Goal: Task Accomplishment & Management: Manage account settings

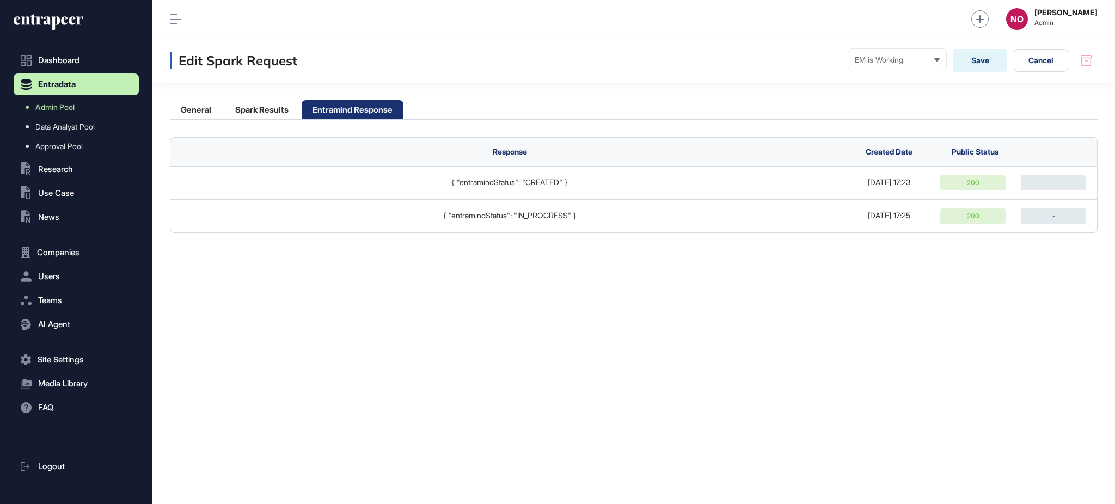
click at [83, 107] on link "Admin Pool" at bounding box center [79, 107] width 120 height 20
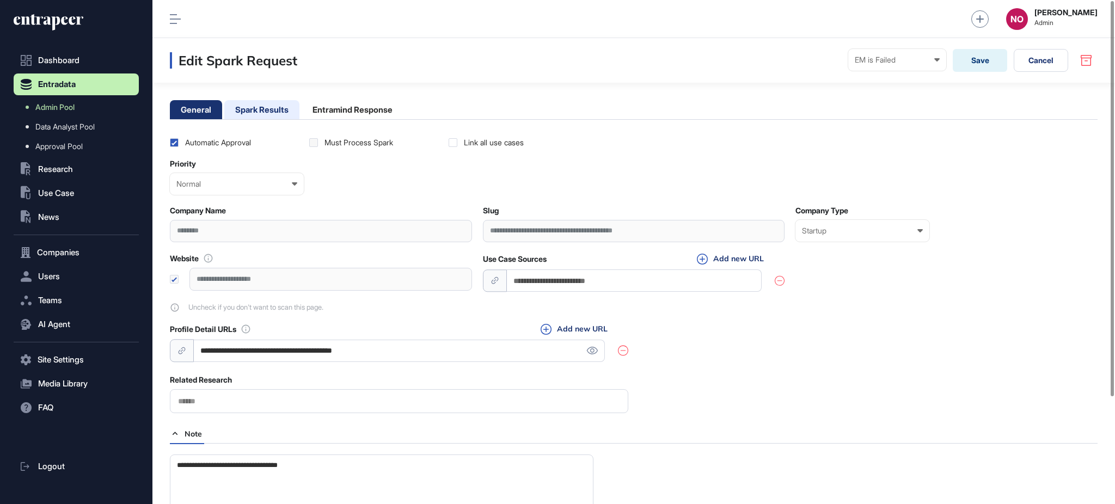
click at [260, 109] on li "Spark Results" at bounding box center [261, 109] width 75 height 19
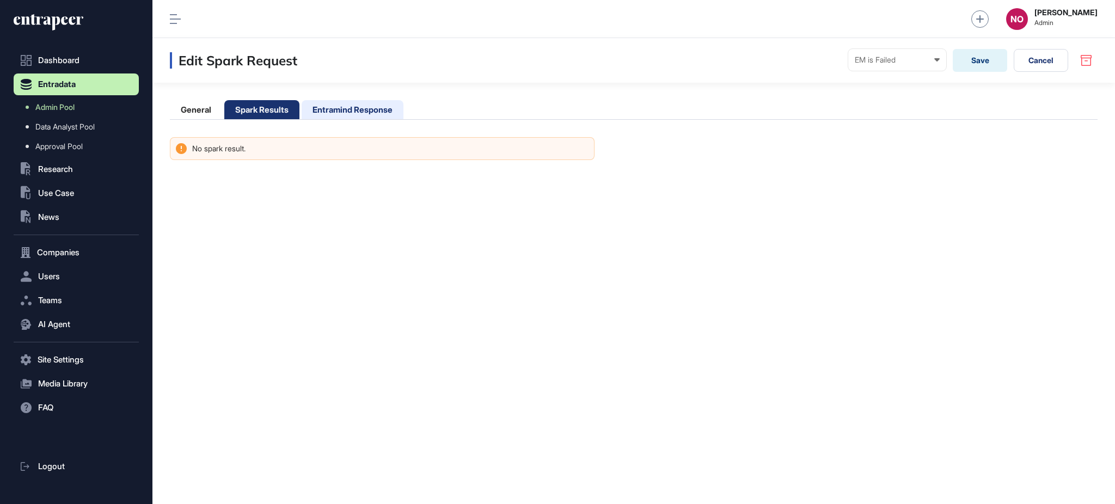
click at [364, 106] on li "Entramind Response" at bounding box center [353, 109] width 102 height 19
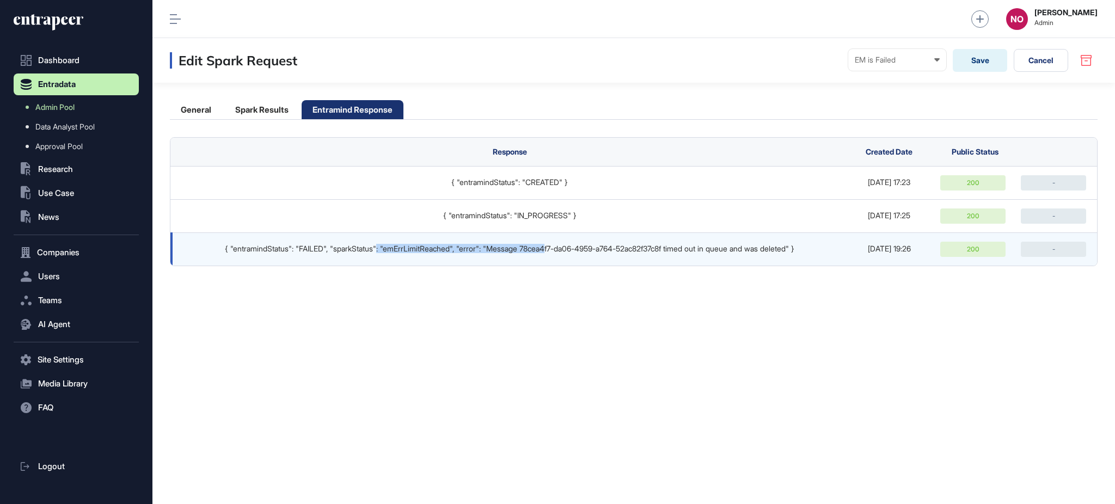
drag, startPoint x: 368, startPoint y: 250, endPoint x: 546, endPoint y: 256, distance: 178.7
click at [546, 256] on td "{ "entramindStatus": "FAILED", "sparkStatus": "emErrLimitReached", "error": "Me…" at bounding box center [506, 248] width 673 height 33
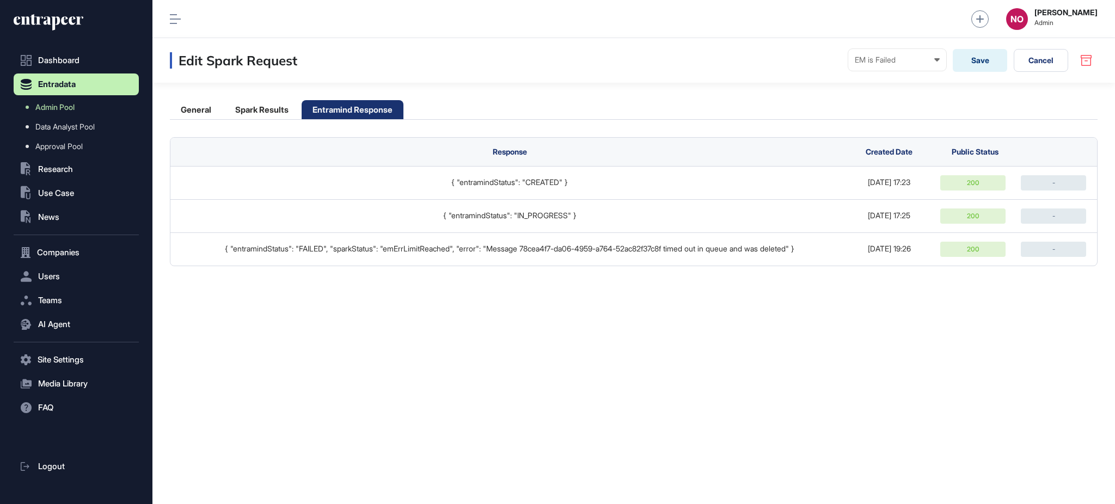
click at [542, 281] on div "Edit Spark Request EM is Failed Ready In progress Completed EM is Working EM is…" at bounding box center [633, 271] width 963 height 466
click at [215, 112] on li "General" at bounding box center [196, 109] width 52 height 19
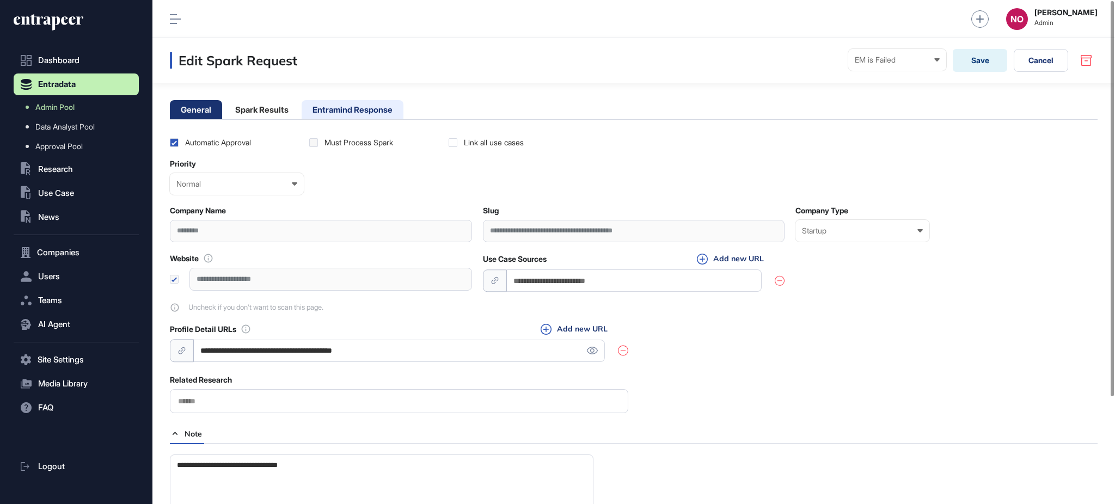
click at [340, 112] on li "Entramind Response" at bounding box center [353, 109] width 102 height 19
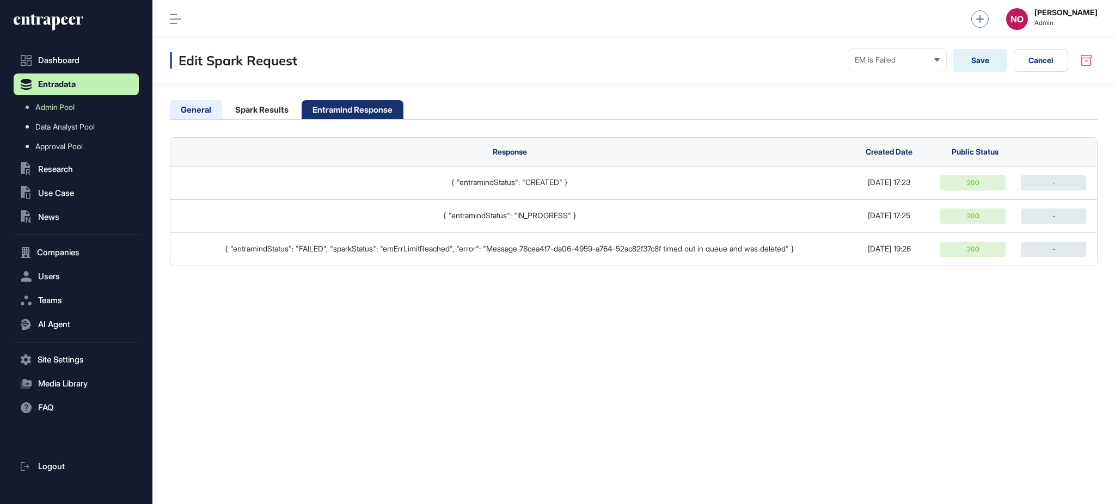
click at [213, 103] on li "General" at bounding box center [196, 109] width 52 height 19
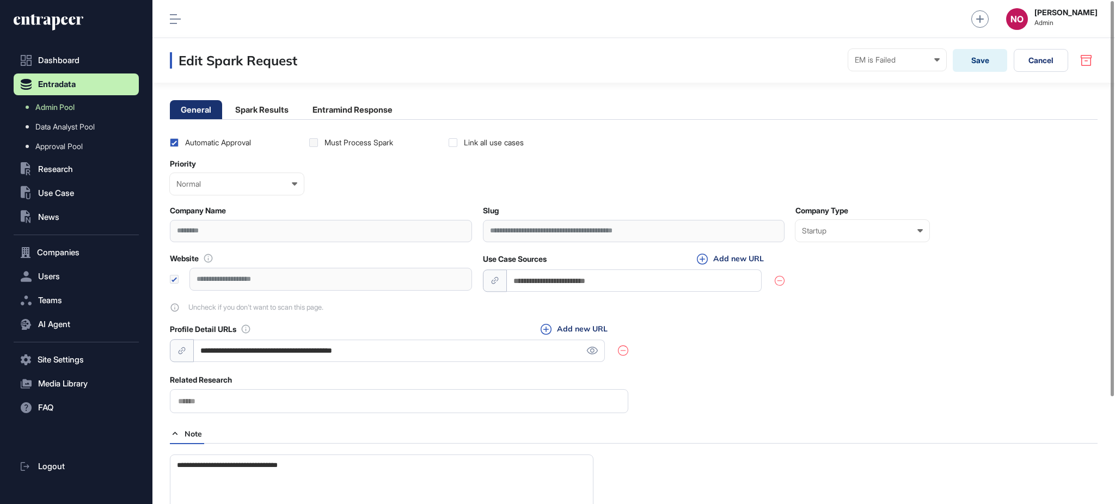
click at [189, 233] on div "********" at bounding box center [321, 231] width 302 height 22
click at [77, 104] on link "Admin Pool" at bounding box center [79, 107] width 120 height 20
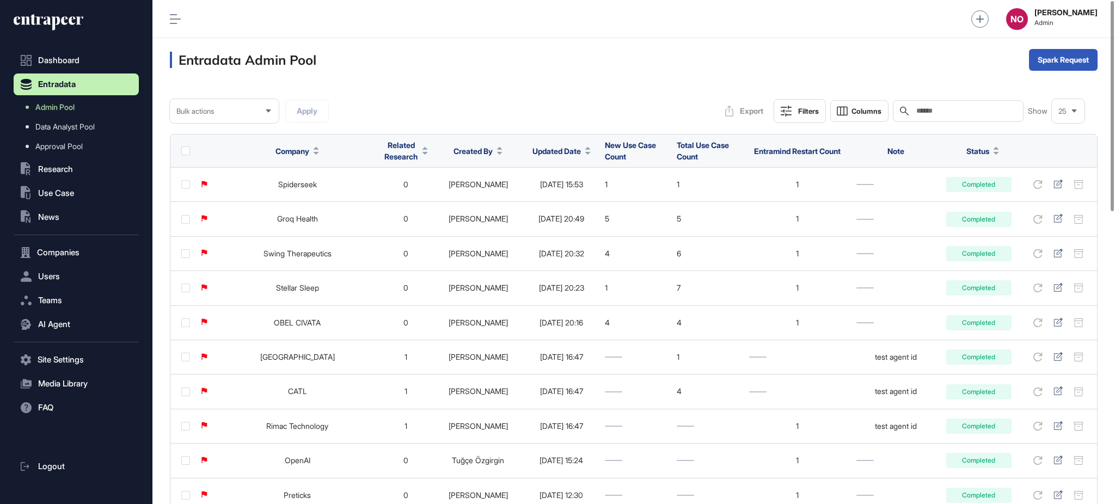
click at [929, 107] on input "text" at bounding box center [965, 111] width 101 height 9
paste input "********"
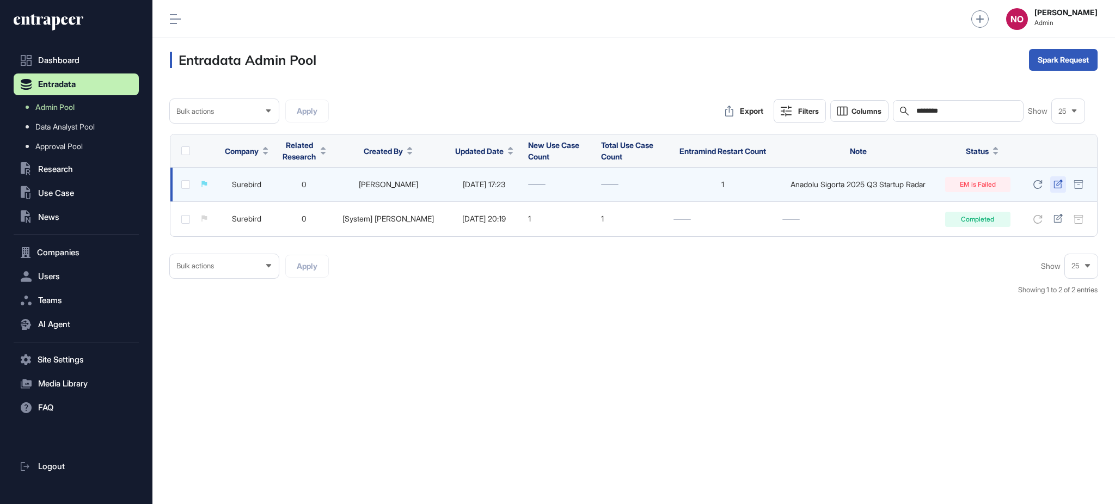
type input "********"
click at [1056, 187] on icon at bounding box center [1058, 184] width 9 height 9
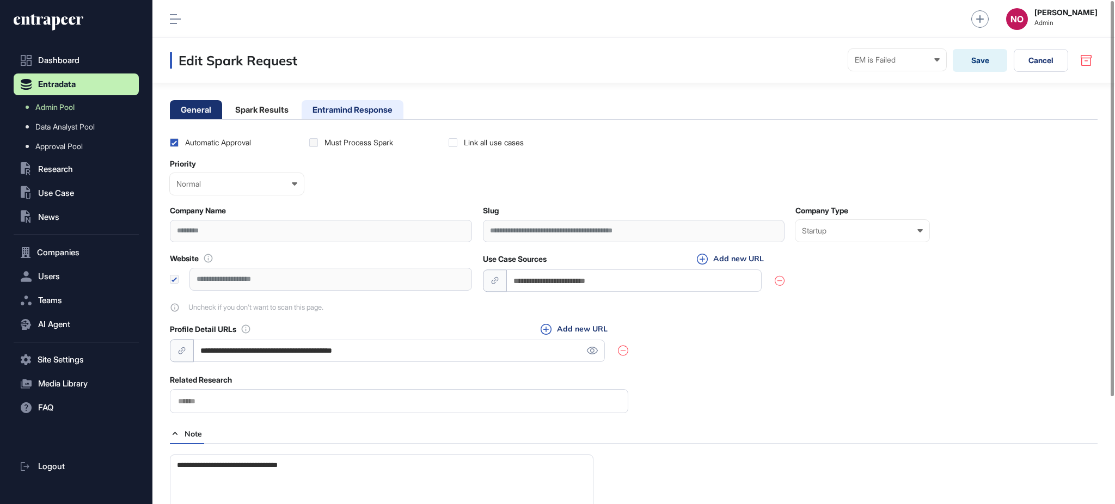
click at [328, 104] on li "Entramind Response" at bounding box center [353, 109] width 102 height 19
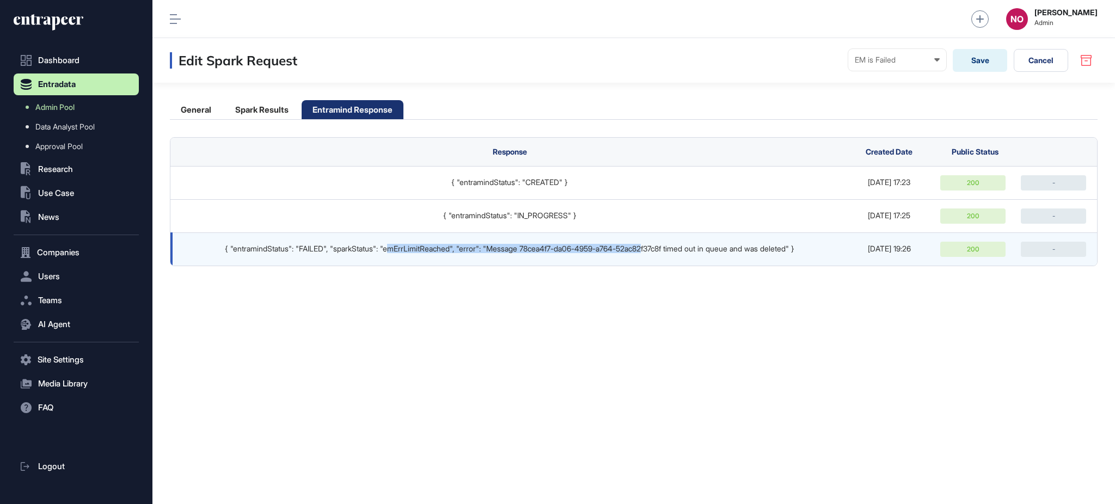
drag, startPoint x: 380, startPoint y: 251, endPoint x: 651, endPoint y: 262, distance: 271.4
click at [651, 262] on td "{ "entramindStatus": "FAILED", "sparkStatus": "emErrLimitReached", "error": "Me…" at bounding box center [506, 248] width 673 height 33
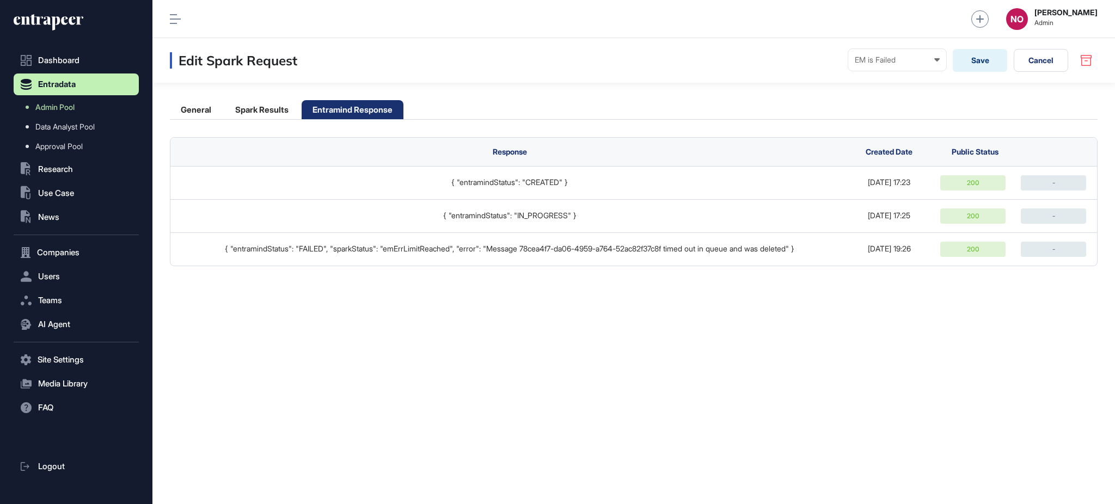
click at [504, 368] on div "Edit Spark Request EM is Failed Ready In progress Completed EM is Working EM is…" at bounding box center [633, 271] width 963 height 466
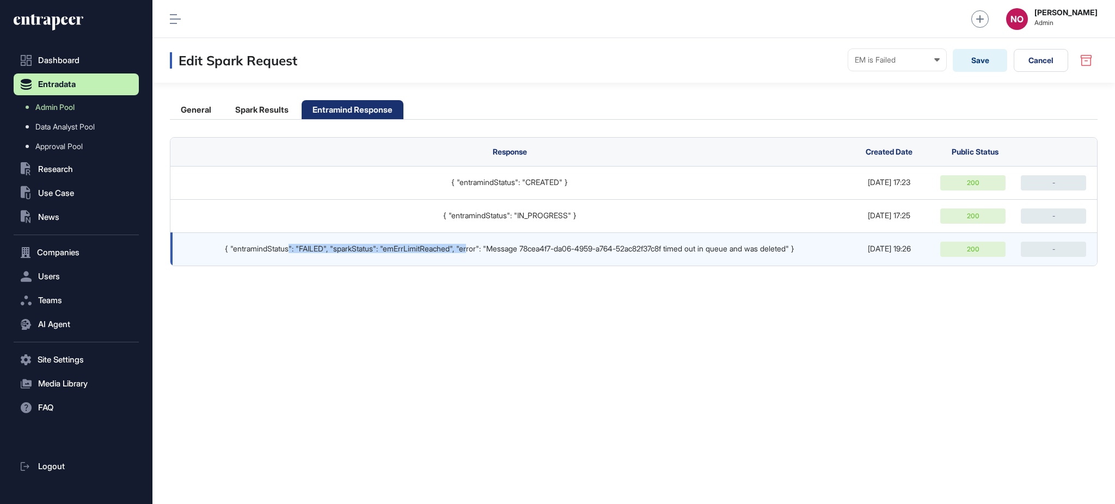
drag, startPoint x: 272, startPoint y: 253, endPoint x: 469, endPoint y: 255, distance: 196.6
click at [465, 253] on div "{ "entramindStatus": "FAILED", "sparkStatus": "emErrLimitReached", "error": "Me…" at bounding box center [509, 248] width 657 height 9
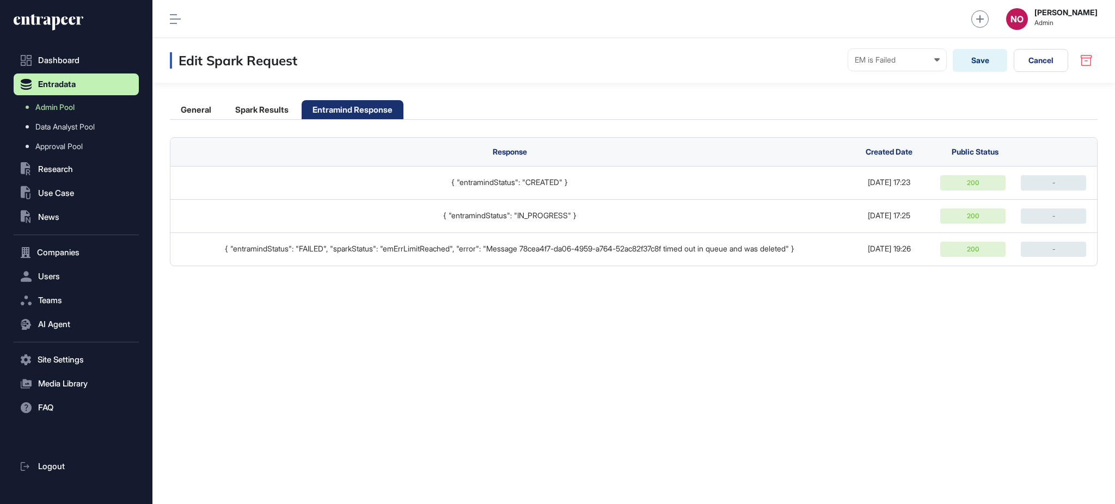
click at [556, 298] on div "Edit Spark Request EM is Failed Ready In progress Completed EM is Working EM is…" at bounding box center [633, 271] width 963 height 466
drag, startPoint x: 510, startPoint y: 247, endPoint x: 707, endPoint y: 300, distance: 204.0
click at [692, 255] on td "{ "entramindStatus": "FAILED", "sparkStatus": "emErrLimitReached", "error": "Me…" at bounding box center [506, 248] width 673 height 33
click at [712, 316] on div "Edit Spark Request EM is Failed Ready In progress Completed EM is Working EM is…" at bounding box center [633, 271] width 963 height 466
click at [406, 340] on div "Edit Spark Request EM is Failed Ready In progress Completed EM is Working EM is…" at bounding box center [633, 271] width 963 height 466
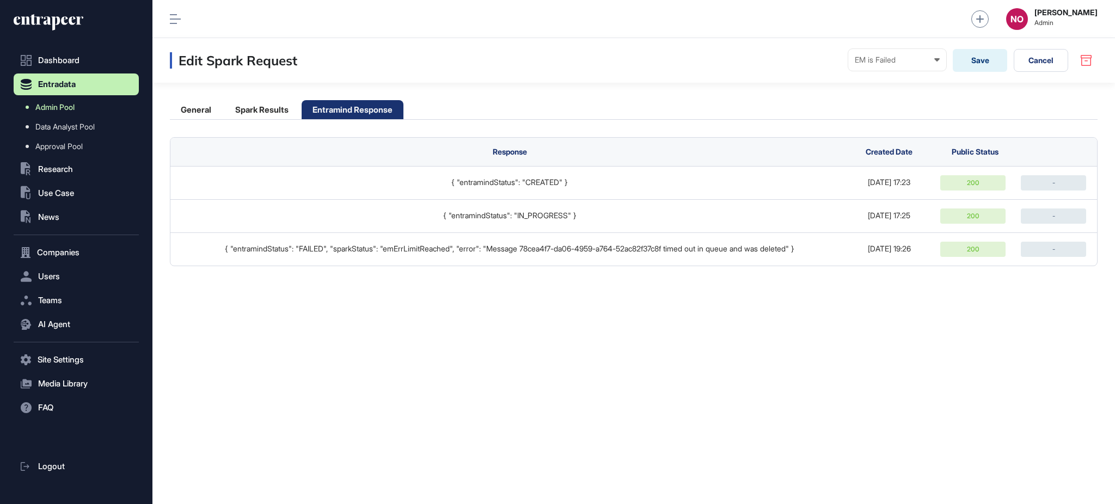
click at [100, 105] on link "Admin Pool" at bounding box center [79, 107] width 120 height 20
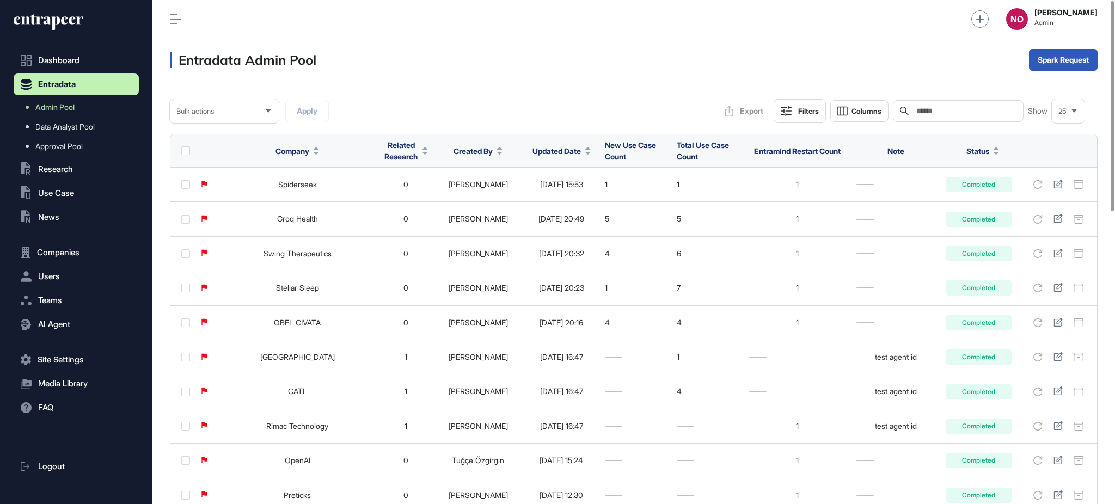
click at [585, 152] on icon at bounding box center [587, 153] width 5 height 3
click at [578, 199] on span "Sort Descending" at bounding box center [557, 196] width 44 height 9
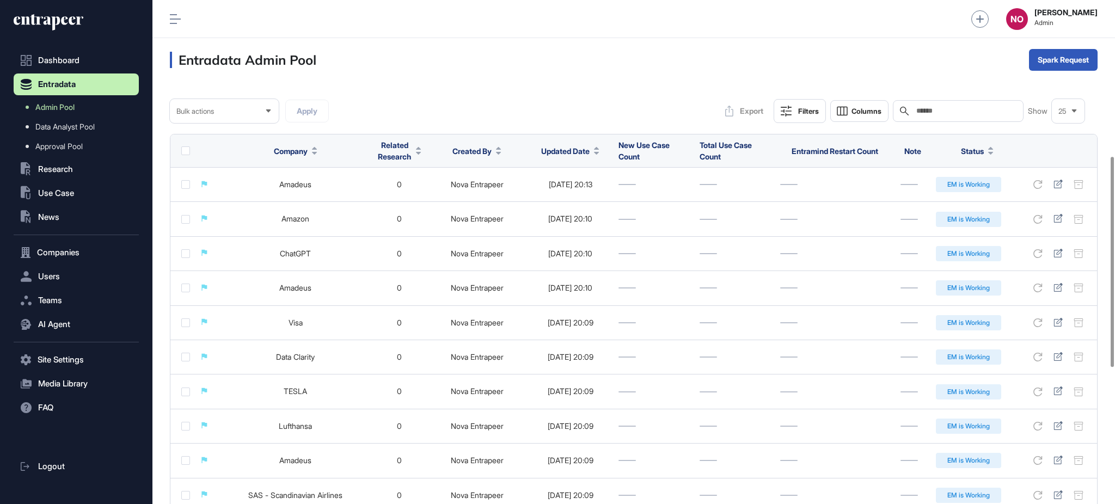
scroll to position [702, 0]
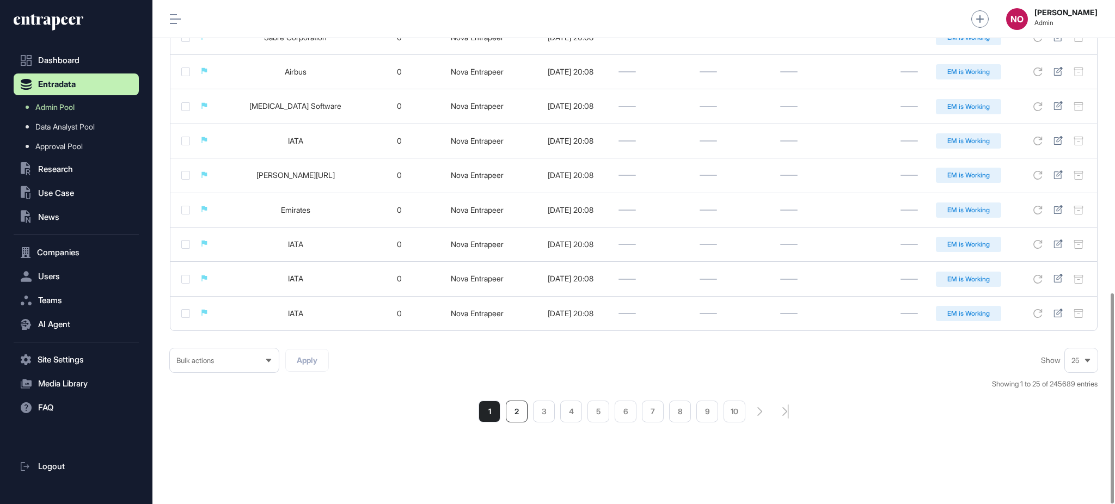
click at [525, 415] on li "2" at bounding box center [517, 412] width 22 height 22
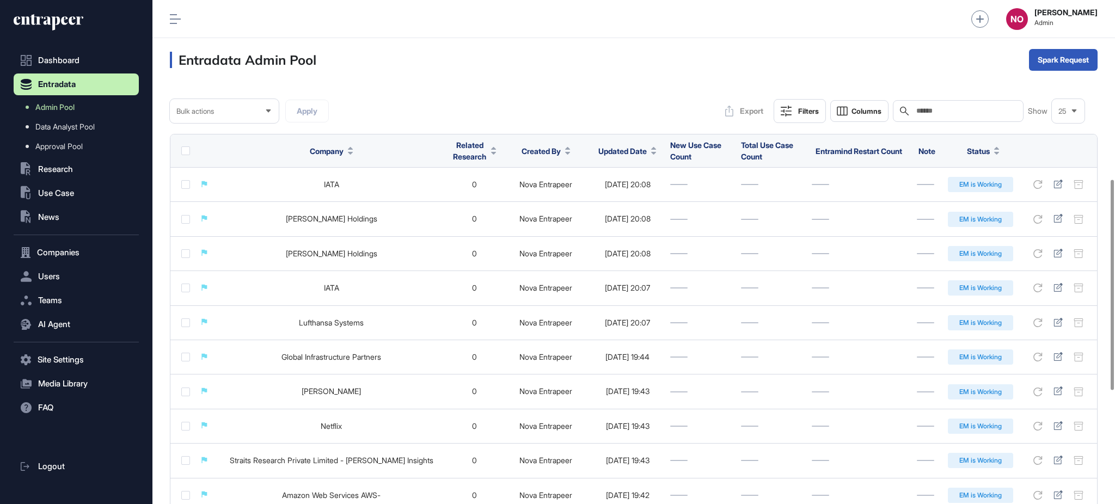
scroll to position [702, 0]
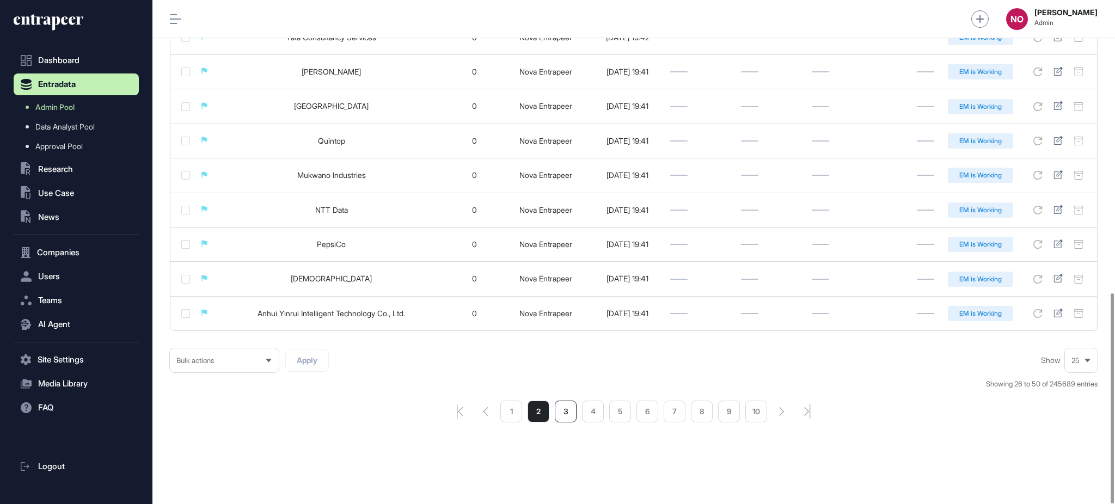
click at [571, 413] on li "3" at bounding box center [566, 412] width 22 height 22
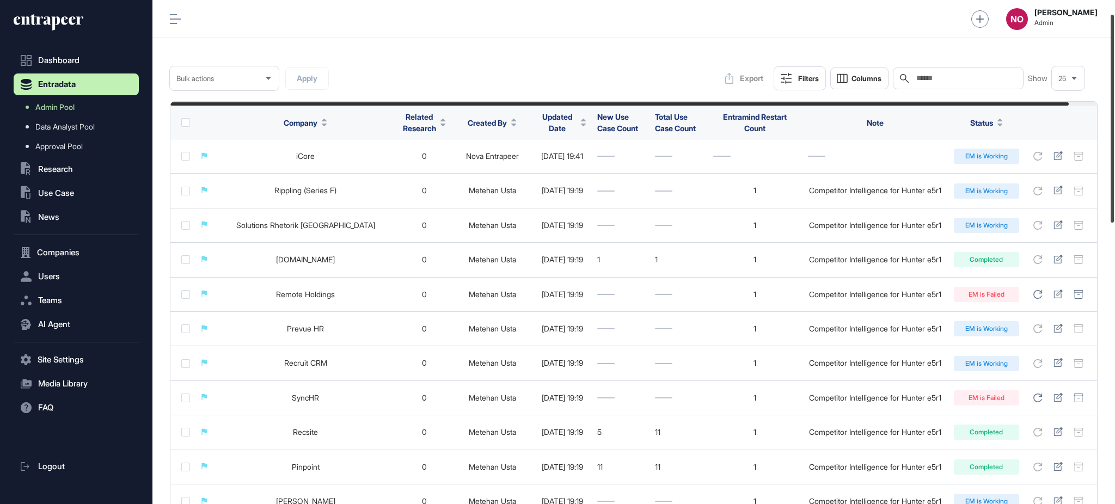
scroll to position [29, 0]
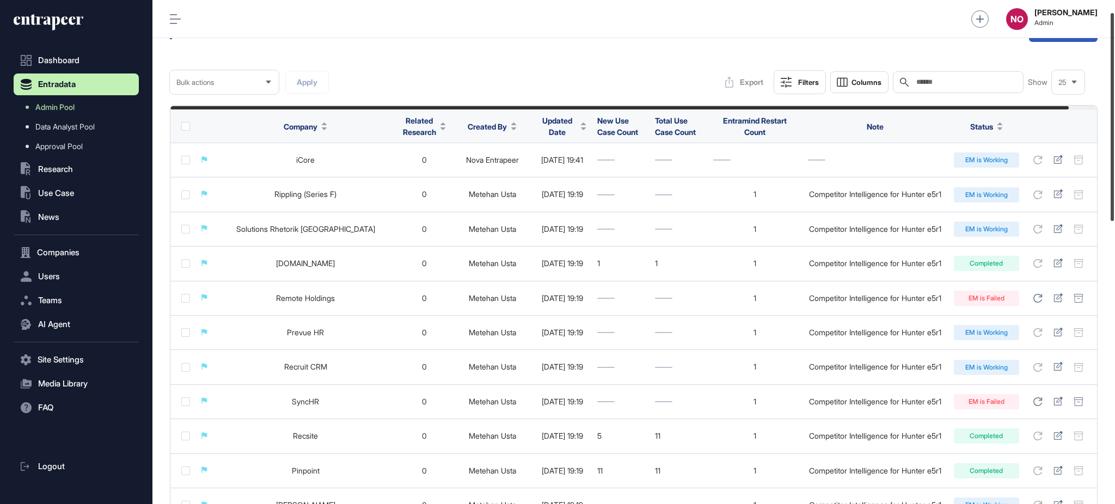
drag, startPoint x: 1114, startPoint y: 195, endPoint x: 1109, endPoint y: 190, distance: 6.9
click at [1111, 190] on div at bounding box center [1112, 117] width 3 height 208
click at [58, 193] on span "Use Case" at bounding box center [56, 193] width 36 height 9
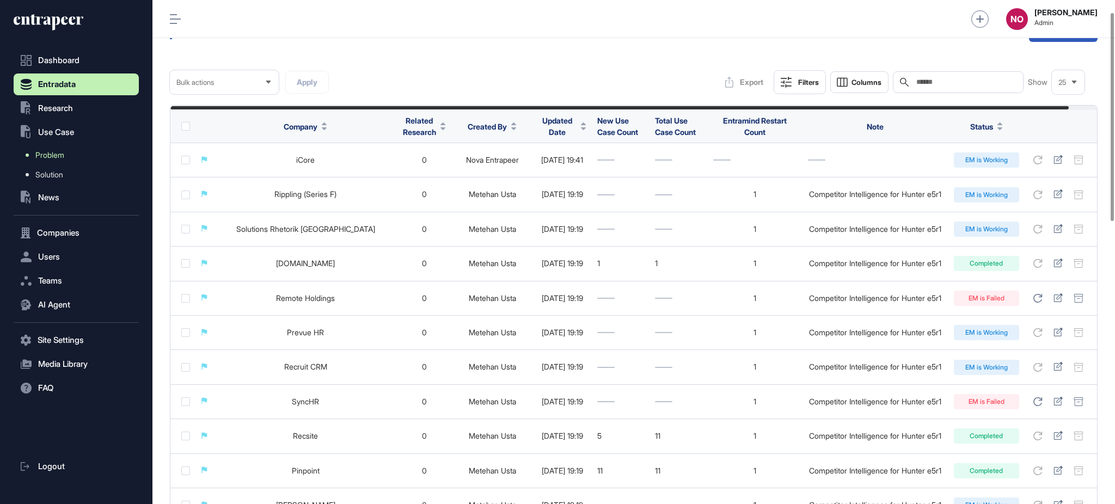
click at [60, 151] on span "Problem" at bounding box center [49, 155] width 29 height 9
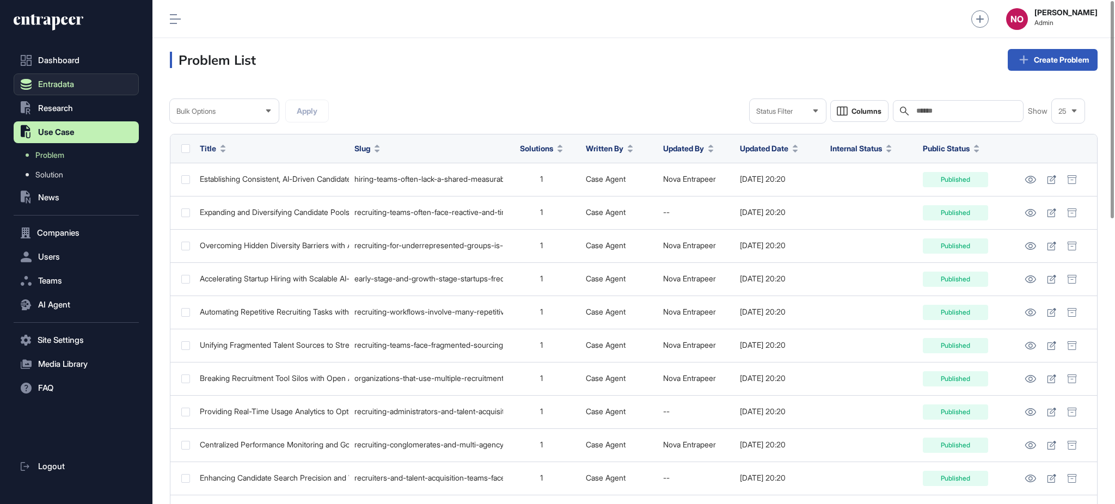
click at [86, 87] on button "Entradata" at bounding box center [76, 85] width 125 height 22
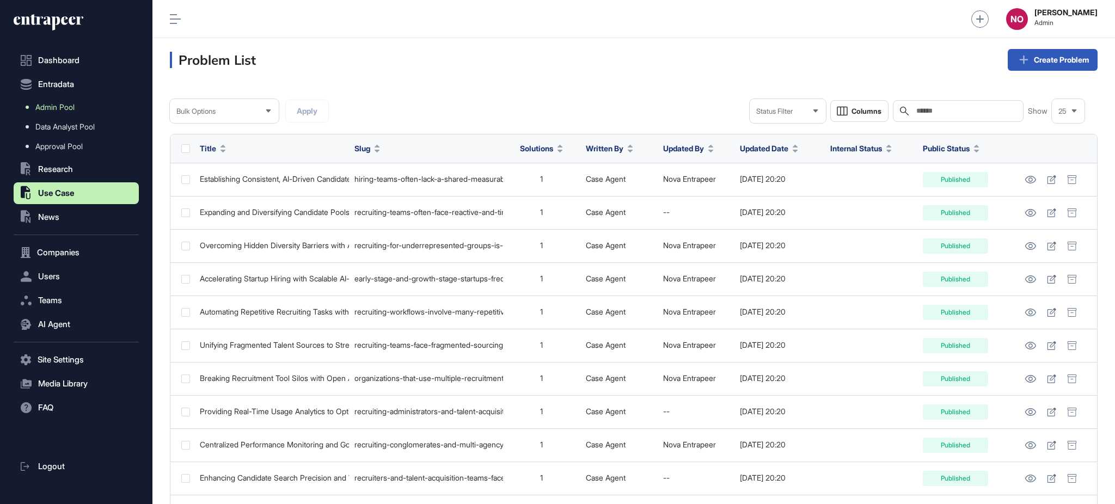
click at [86, 100] on link "Admin Pool" at bounding box center [79, 107] width 120 height 20
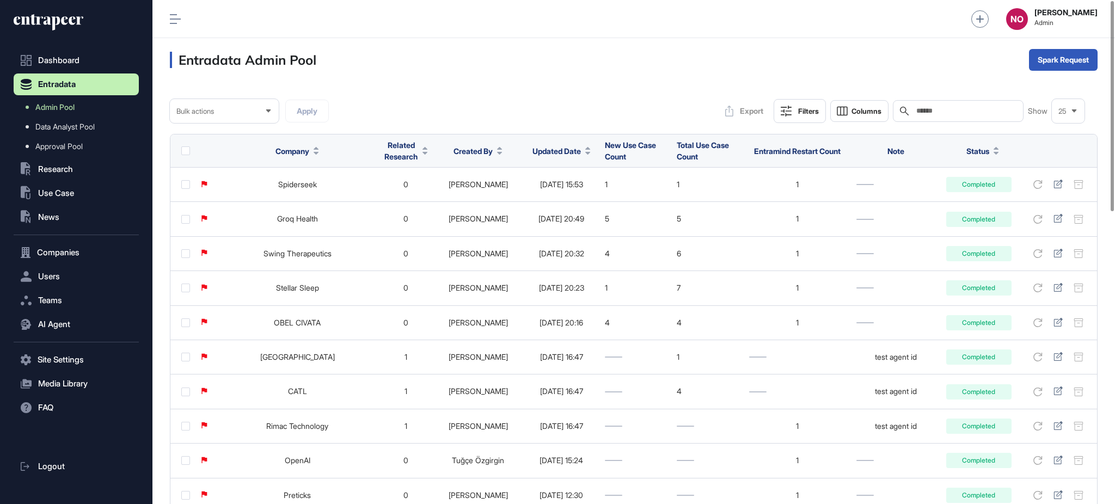
click at [585, 147] on icon at bounding box center [587, 148] width 5 height 3
click at [556, 203] on div "Sort Descending" at bounding box center [550, 197] width 68 height 16
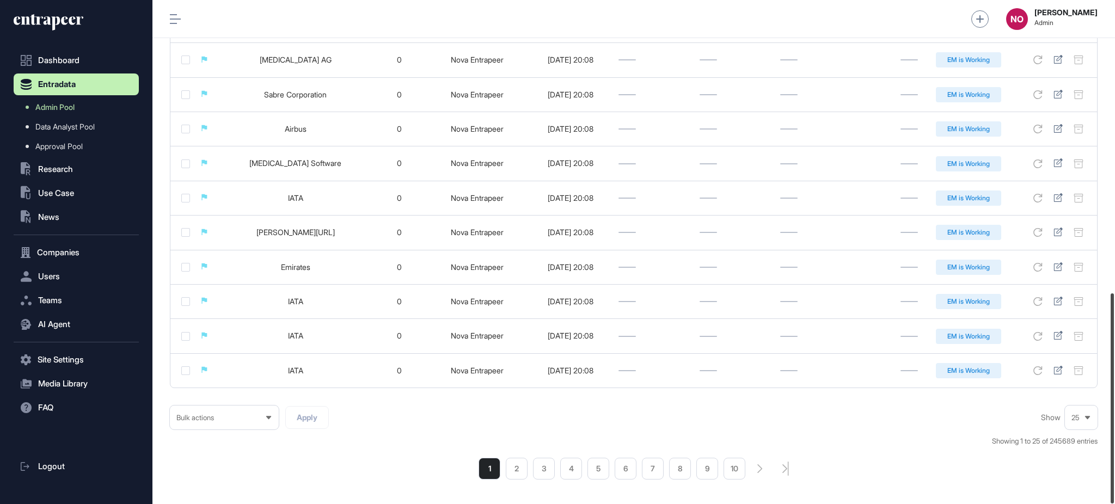
scroll to position [702, 0]
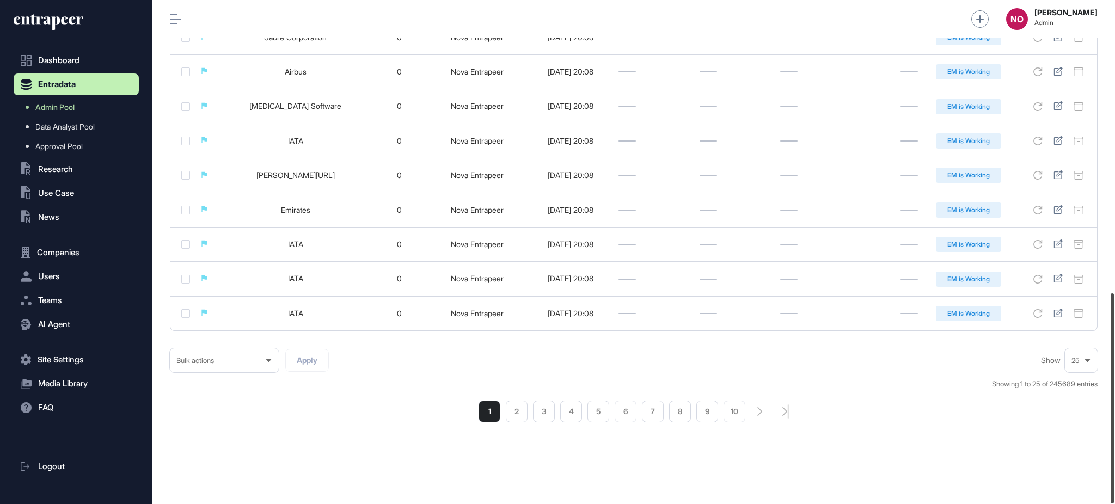
drag, startPoint x: 1114, startPoint y: 149, endPoint x: 1114, endPoint y: 476, distance: 327.2
click at [1114, 475] on div at bounding box center [1112, 398] width 3 height 210
click at [624, 413] on li "6" at bounding box center [626, 412] width 22 height 22
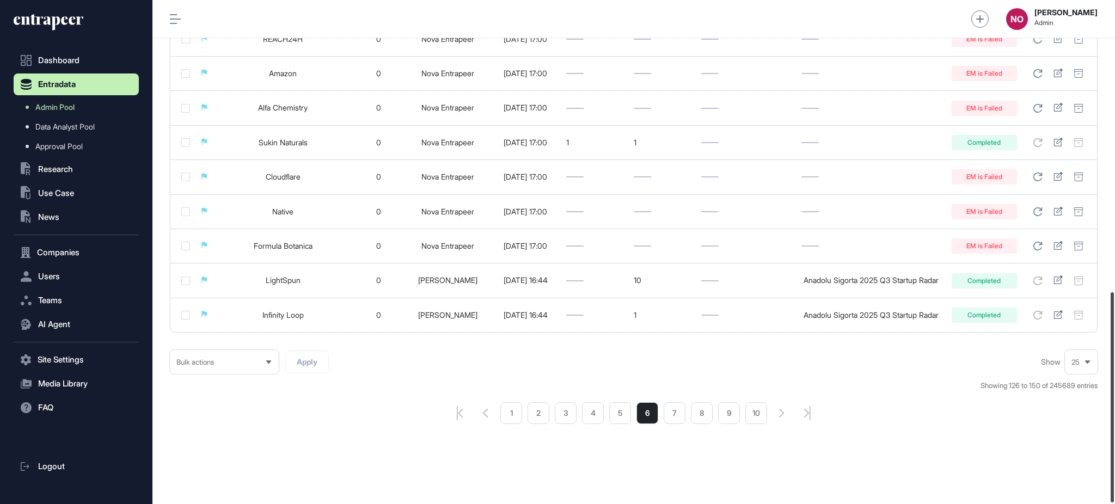
scroll to position [699, 0]
drag, startPoint x: 1110, startPoint y: 161, endPoint x: 1075, endPoint y: 452, distance: 293.4
click at [1075, 452] on div "Admin Dashboard Dashboard Profile My Content Request More Data NO [PERSON_NAME]…" at bounding box center [633, 252] width 963 height 504
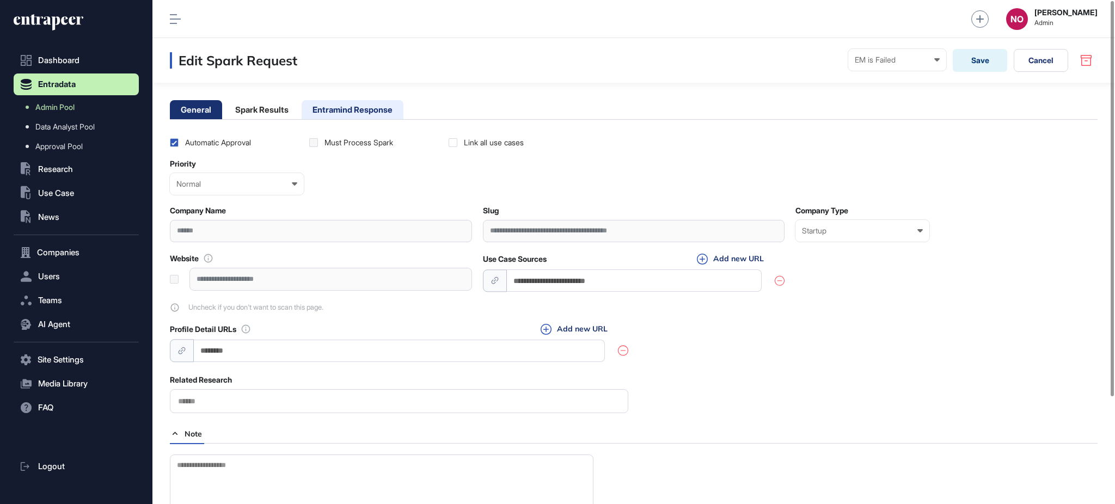
click at [351, 107] on li "Entramind Response" at bounding box center [353, 109] width 102 height 19
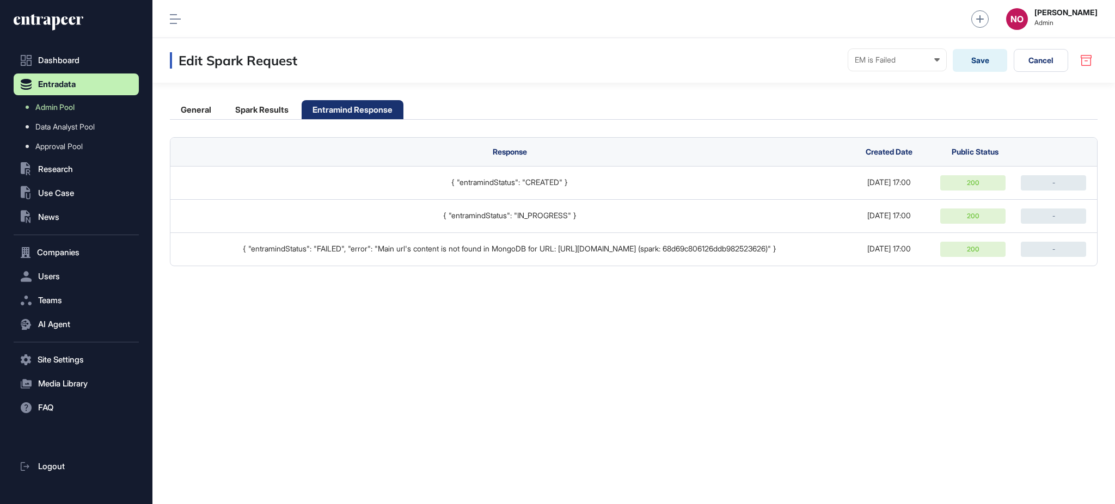
drag, startPoint x: 448, startPoint y: 259, endPoint x: 534, endPoint y: 301, distance: 95.7
click at [531, 264] on td "{ "entramindStatus": "FAILED", "error": "Main url's content is not found in Mon…" at bounding box center [506, 248] width 673 height 33
click at [534, 301] on div "Edit Spark Request EM is Failed Ready In progress Completed EM is Working EM is…" at bounding box center [633, 271] width 963 height 466
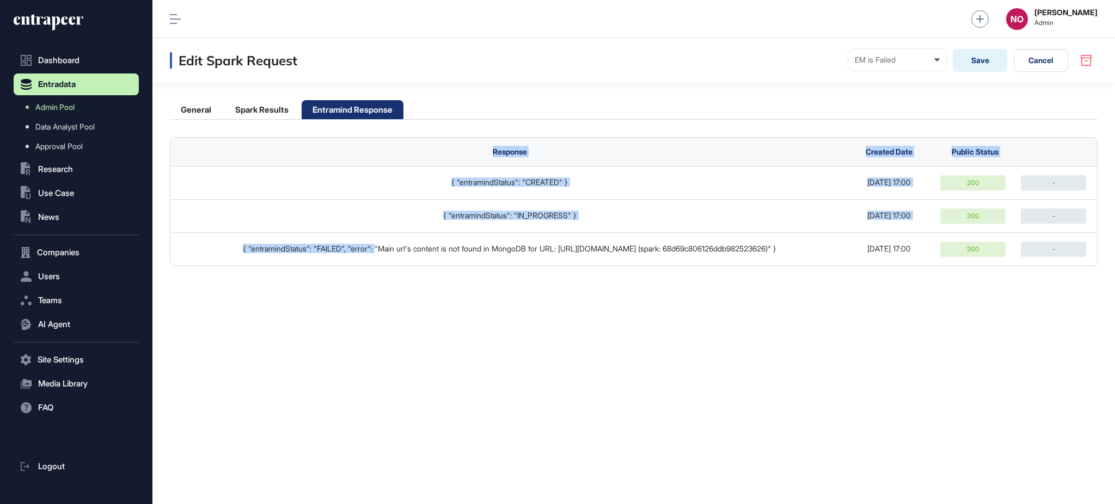
drag, startPoint x: 384, startPoint y: 244, endPoint x: 580, endPoint y: 335, distance: 216.1
click at [569, 335] on div "Edit Spark Request EM is Failed Ready In progress Completed EM is Working EM is…" at bounding box center [633, 271] width 963 height 466
click at [624, 335] on div "Edit Spark Request EM is Failed Ready In progress Completed EM is Working EM is…" at bounding box center [633, 271] width 963 height 466
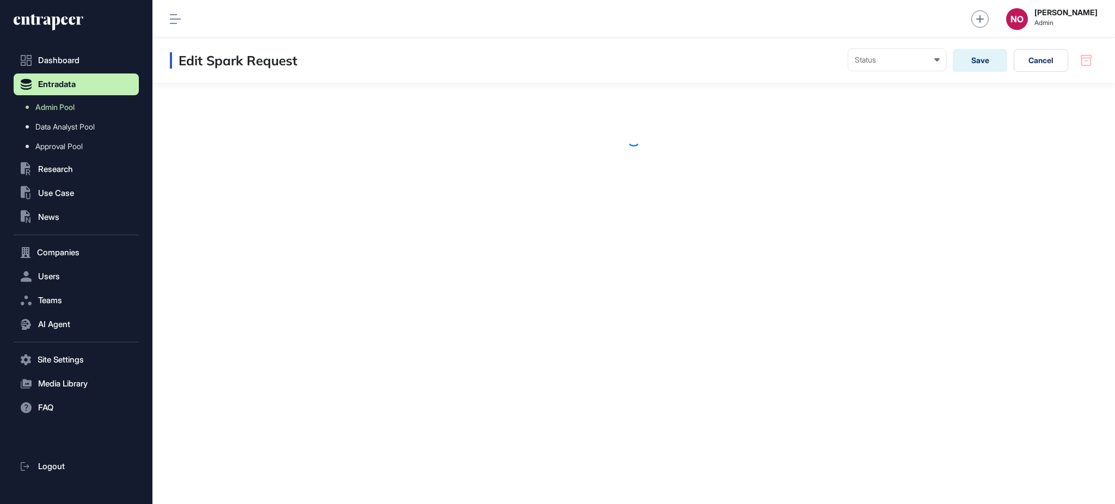
scroll to position [1, 1]
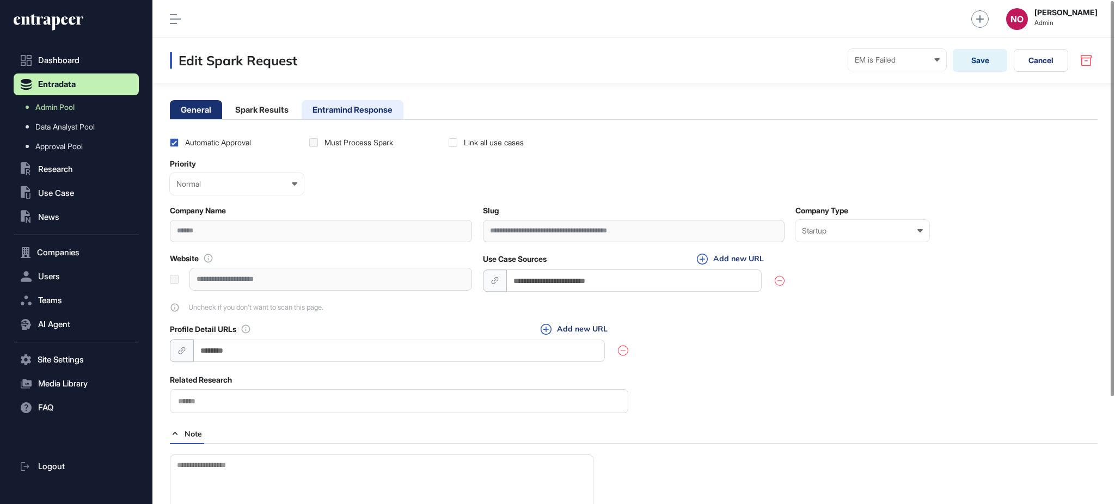
click at [388, 112] on li "Entramind Response" at bounding box center [353, 109] width 102 height 19
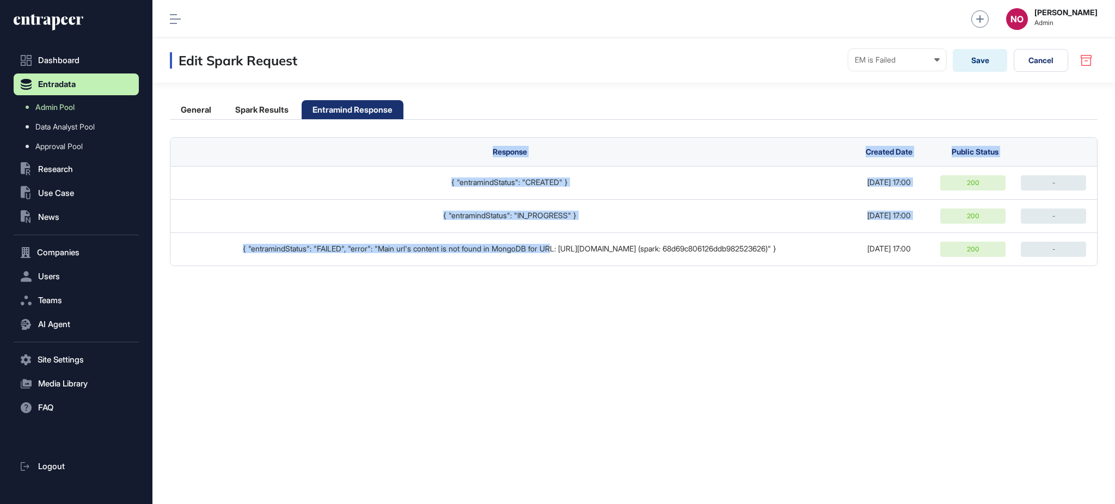
drag, startPoint x: 599, startPoint y: 269, endPoint x: 722, endPoint y: 346, distance: 145.3
click at [720, 345] on div "Edit Spark Request EM is Failed Ready In progress Completed EM is Working EM is…" at bounding box center [633, 271] width 963 height 466
click at [749, 348] on div "Edit Spark Request EM is Failed Ready In progress Completed EM is Working EM is…" at bounding box center [633, 271] width 963 height 466
click at [748, 334] on div "Edit Spark Request EM is Failed Ready In progress Completed EM is Working EM is…" at bounding box center [633, 271] width 963 height 466
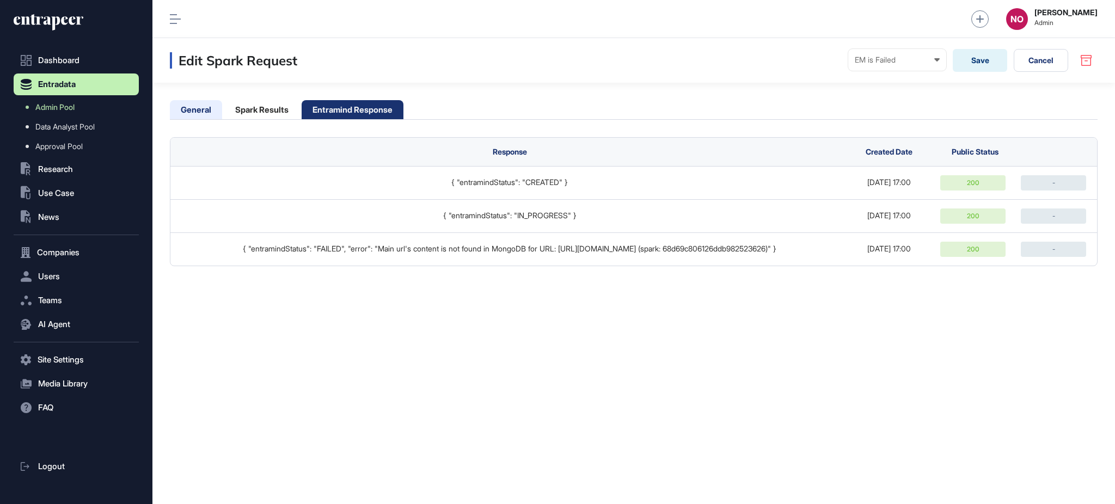
click at [198, 105] on li "General" at bounding box center [196, 109] width 52 height 19
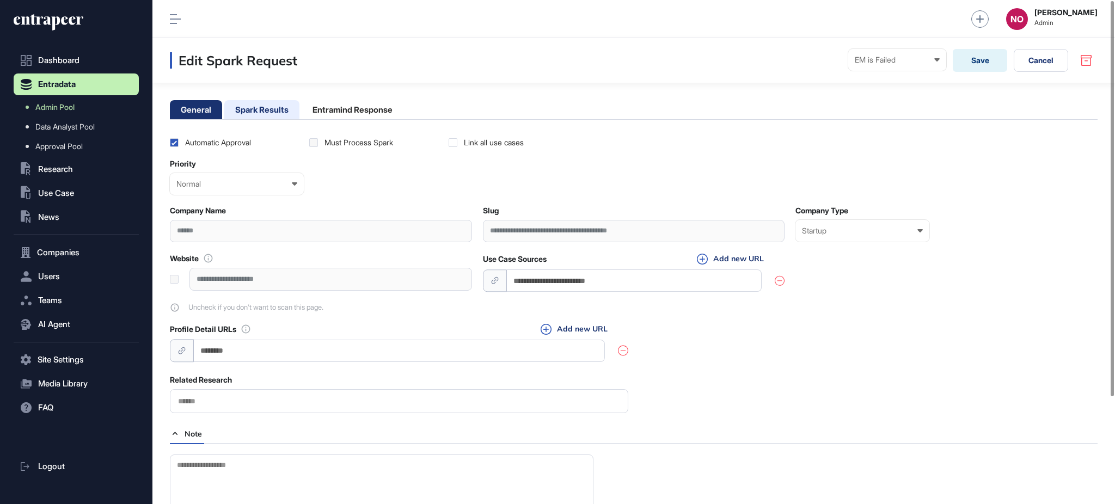
click at [256, 107] on li "Spark Results" at bounding box center [261, 109] width 75 height 19
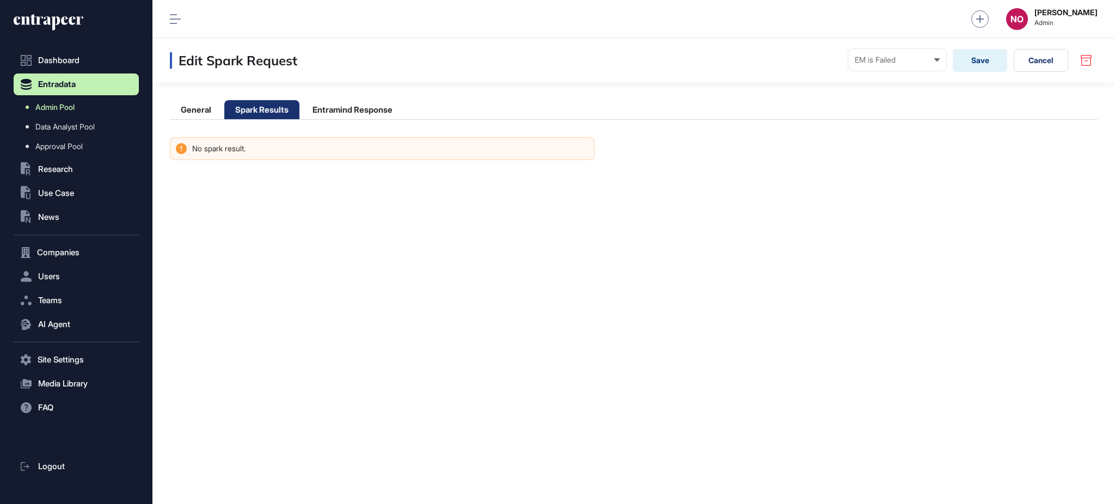
click at [75, 113] on link "Admin Pool" at bounding box center [79, 107] width 120 height 20
